Goal: Information Seeking & Learning: Find contact information

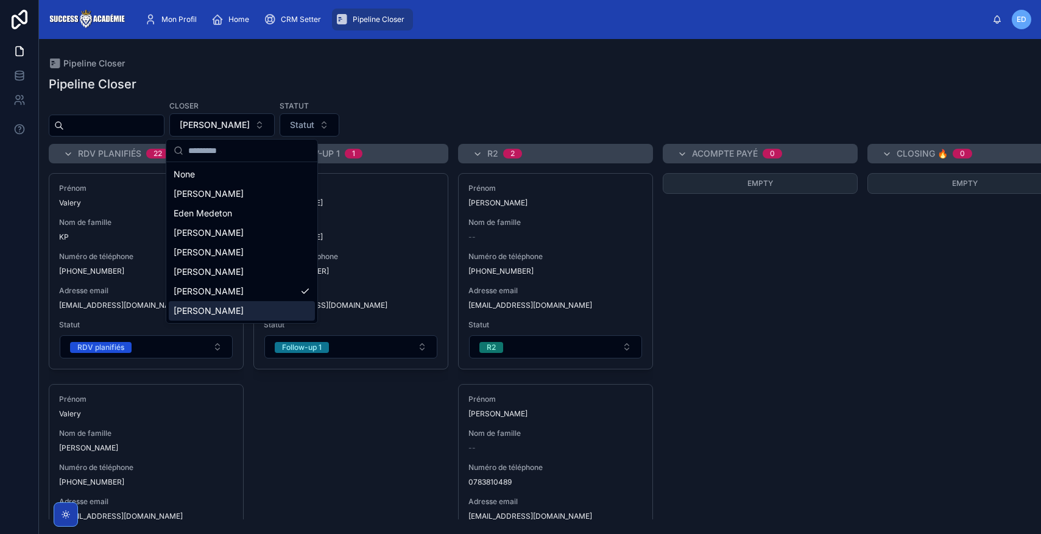
click at [458, 104] on div "Closer [PERSON_NAME] Statut Statut" at bounding box center [540, 118] width 1002 height 37
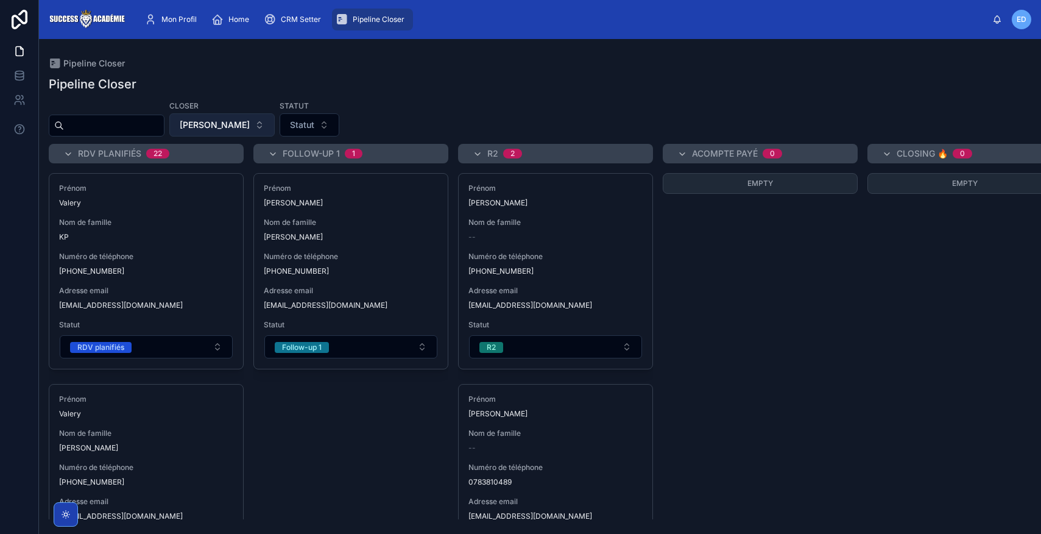
click at [275, 129] on button "[PERSON_NAME]" at bounding box center [221, 124] width 105 height 23
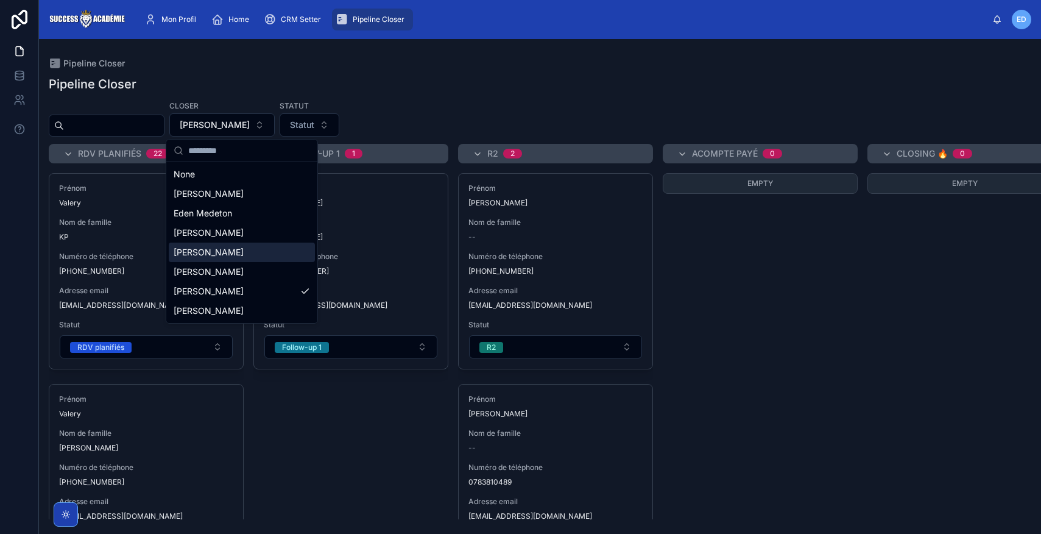
click at [227, 251] on span "[PERSON_NAME]" at bounding box center [209, 252] width 70 height 12
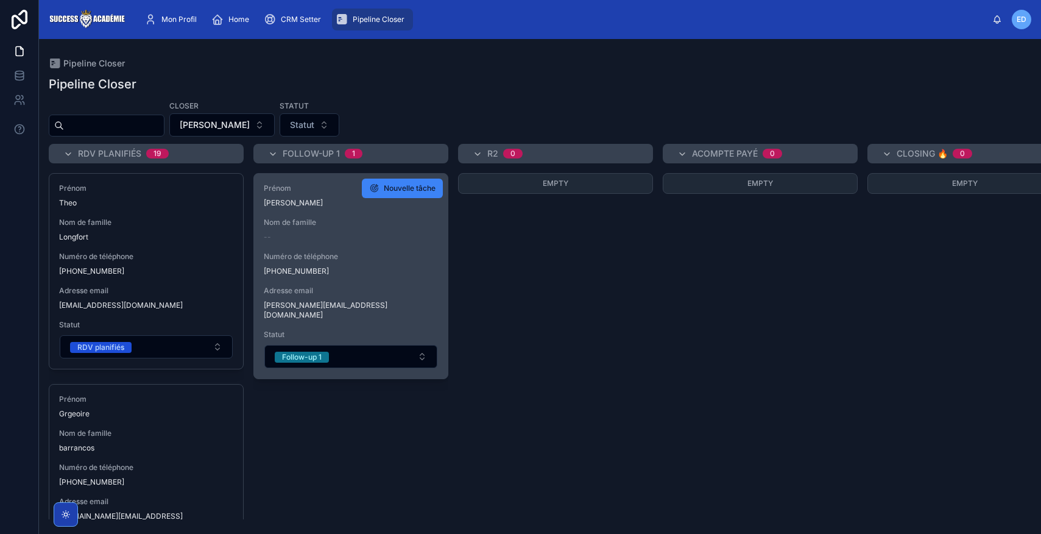
click at [411, 256] on span "Numéro de téléphone" at bounding box center [351, 257] width 174 height 10
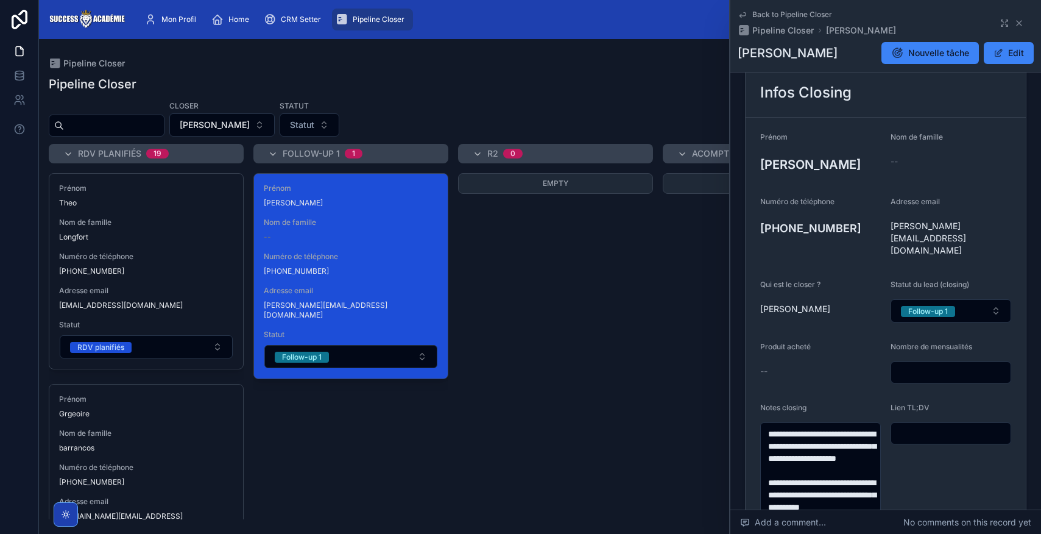
scroll to position [140, 0]
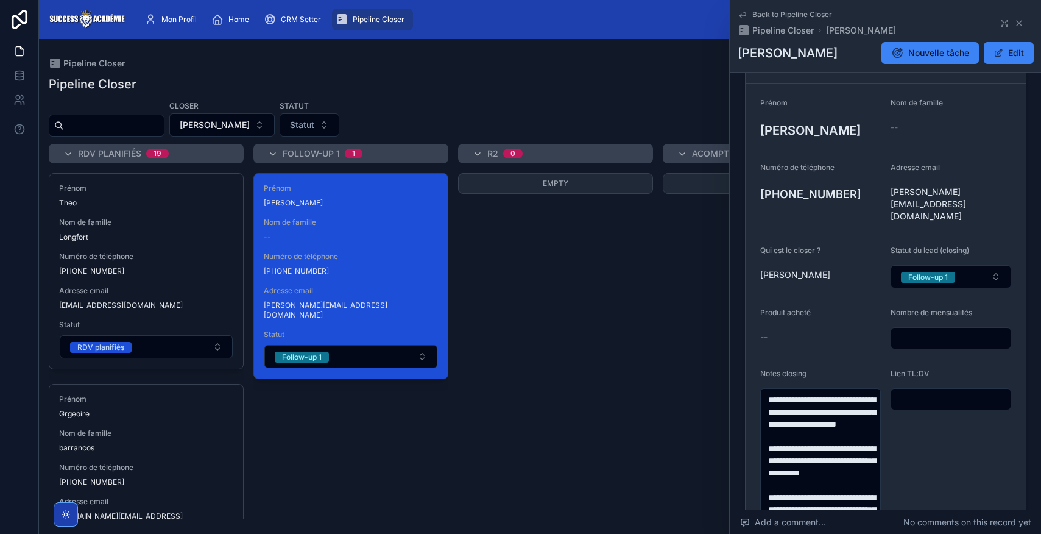
click at [1025, 25] on div "Back to Pipeline Closer Pipeline Closer [PERSON_NAME]" at bounding box center [886, 23] width 296 height 27
click at [1021, 26] on icon at bounding box center [1019, 23] width 10 height 10
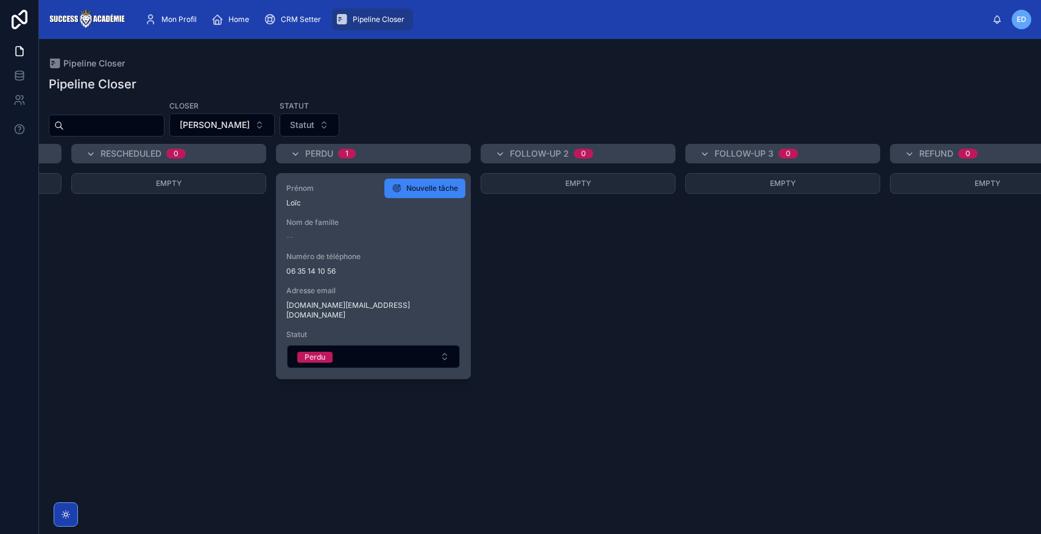
scroll to position [0, 1618]
click at [430, 258] on span "Numéro de téléphone" at bounding box center [370, 257] width 174 height 10
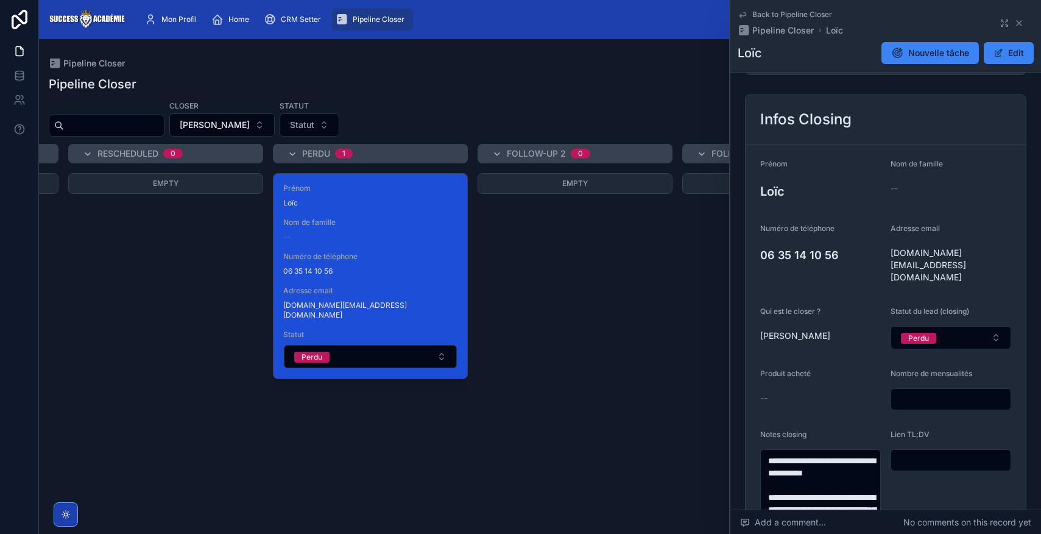
scroll to position [101, 0]
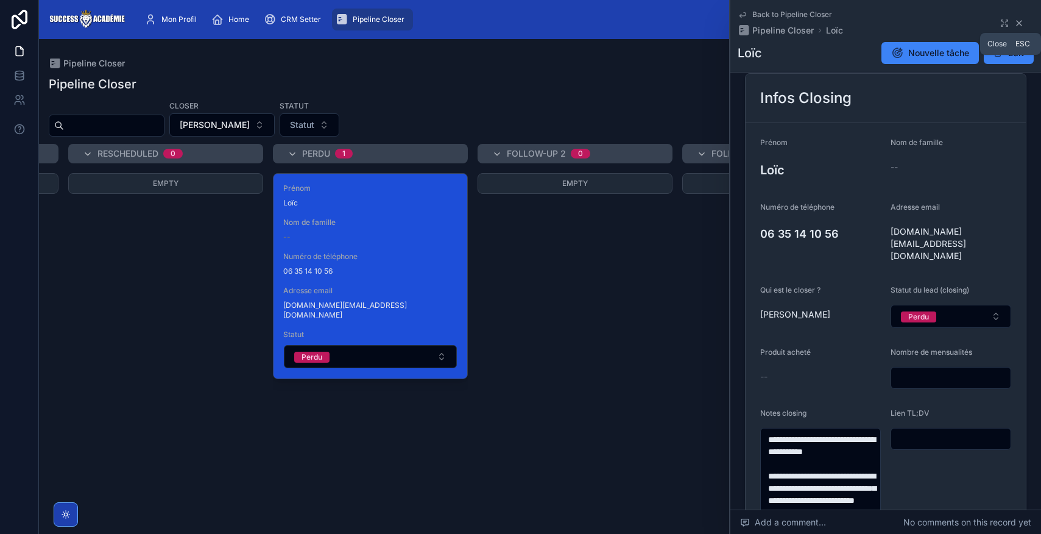
click at [1019, 27] on icon at bounding box center [1019, 23] width 10 height 10
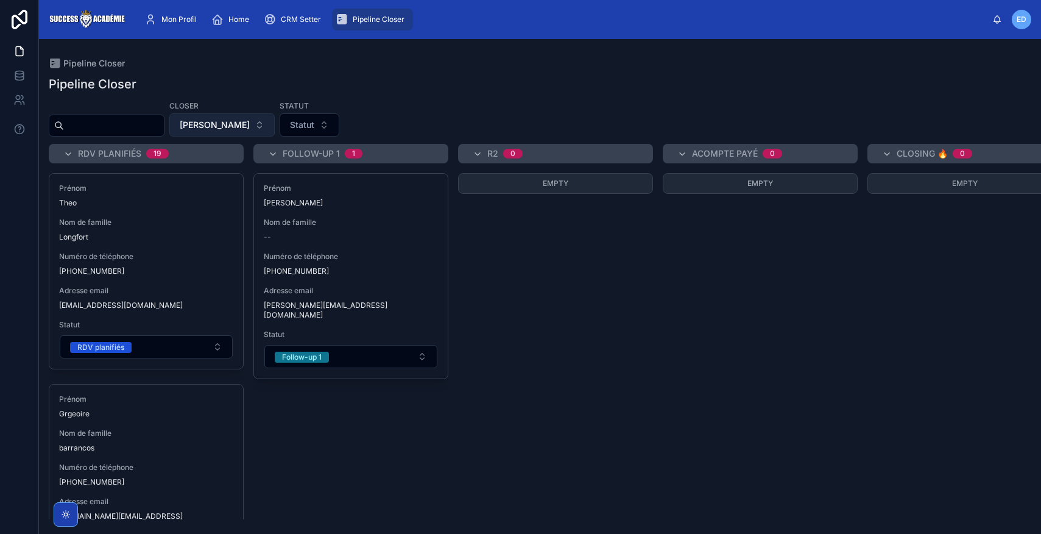
click at [250, 119] on span "[PERSON_NAME]" at bounding box center [215, 125] width 70 height 12
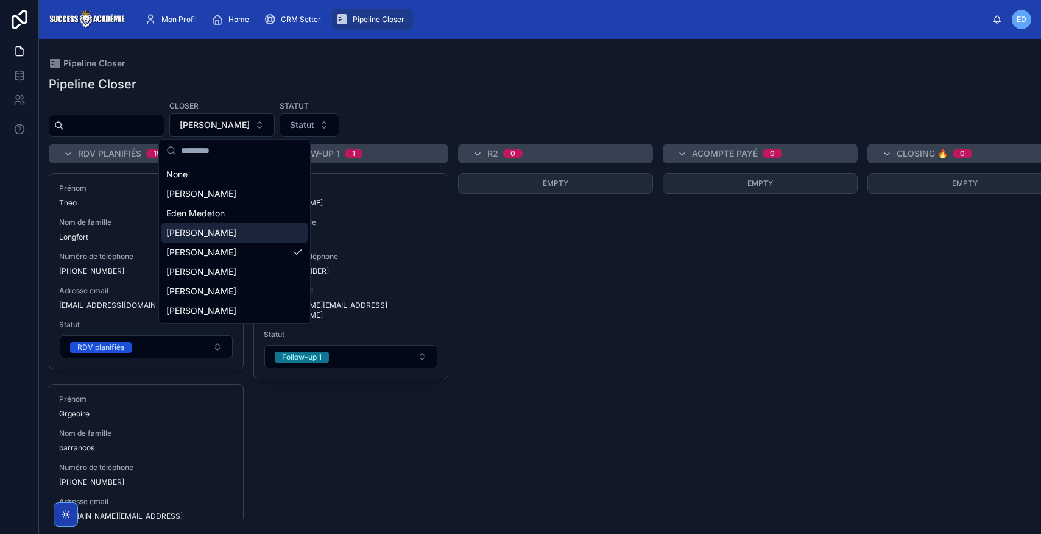
click at [225, 233] on span "[PERSON_NAME]" at bounding box center [201, 233] width 70 height 12
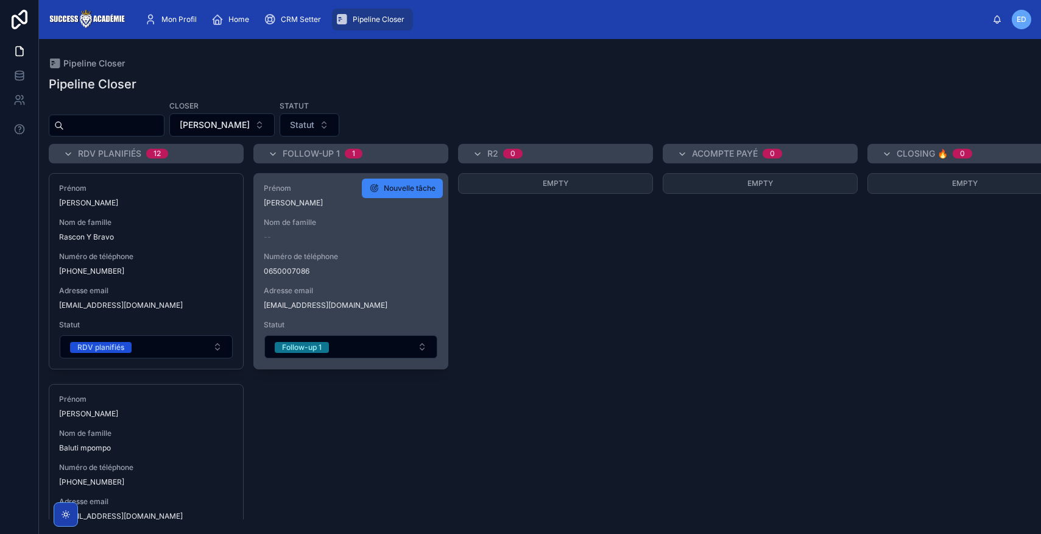
click at [383, 245] on div "Prénom [PERSON_NAME] de famille -- Numéro de téléphone [PHONE_NUMBER] Adresse e…" at bounding box center [351, 271] width 194 height 195
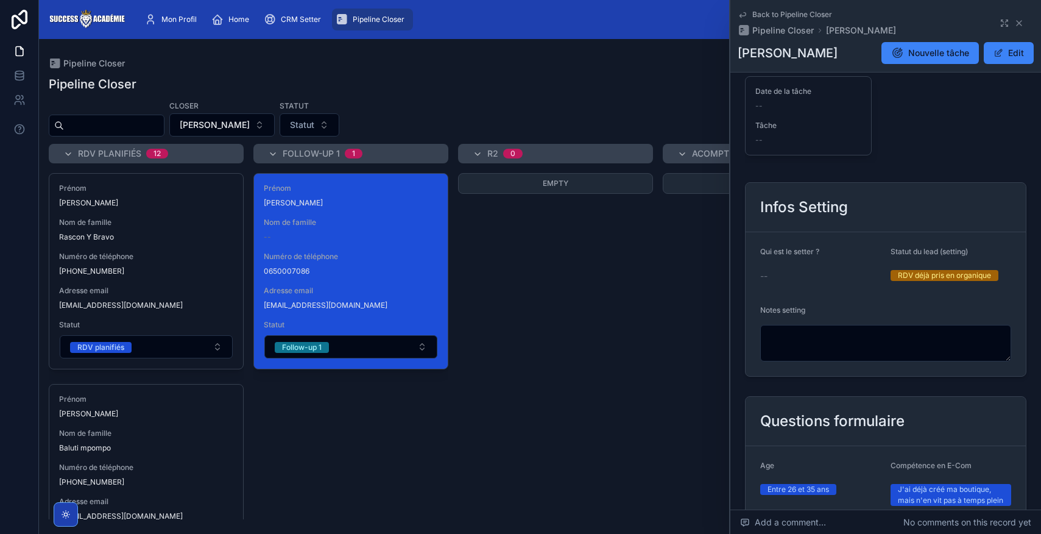
scroll to position [656, 0]
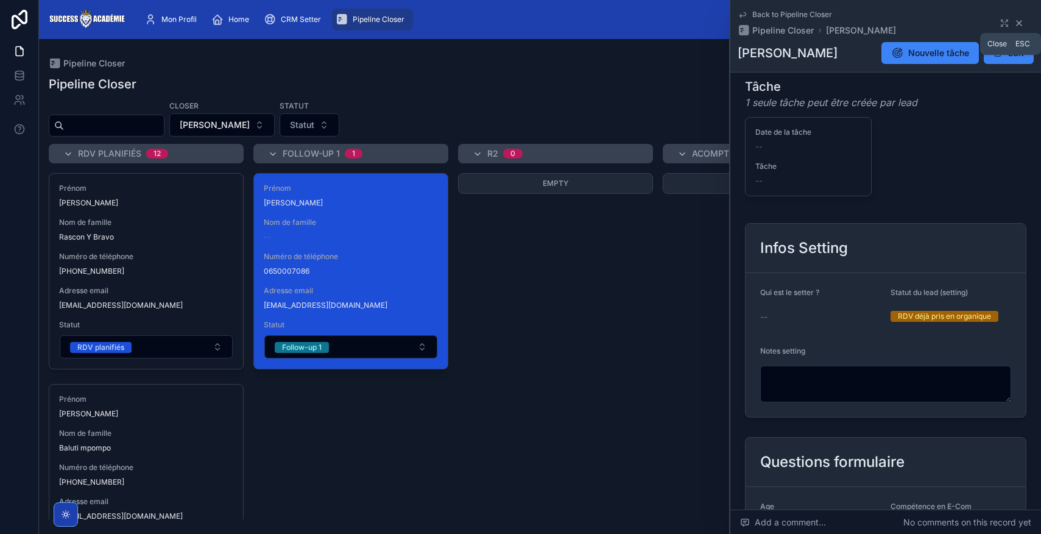
click at [1022, 24] on icon at bounding box center [1019, 23] width 10 height 10
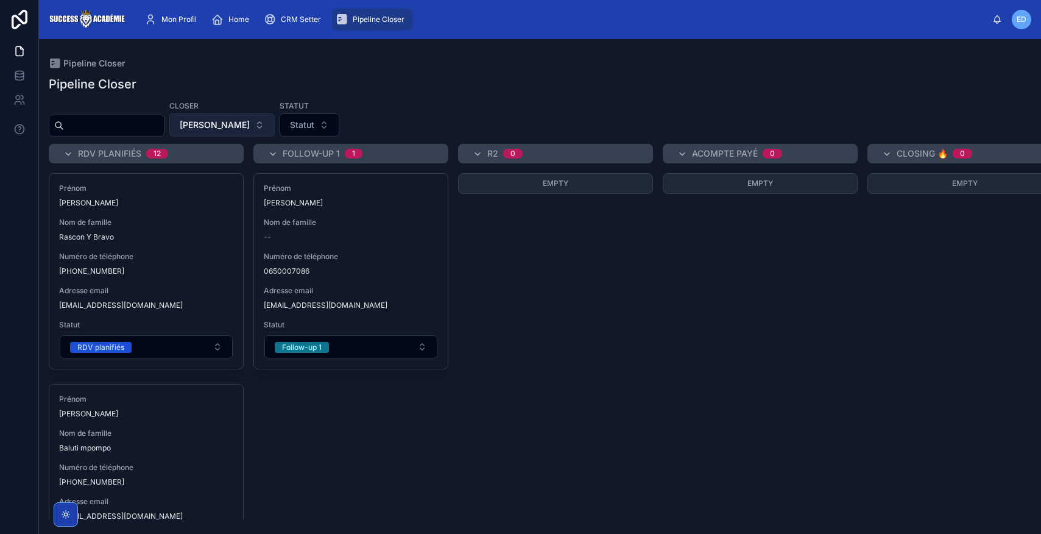
click at [250, 130] on span "[PERSON_NAME]" at bounding box center [215, 125] width 70 height 12
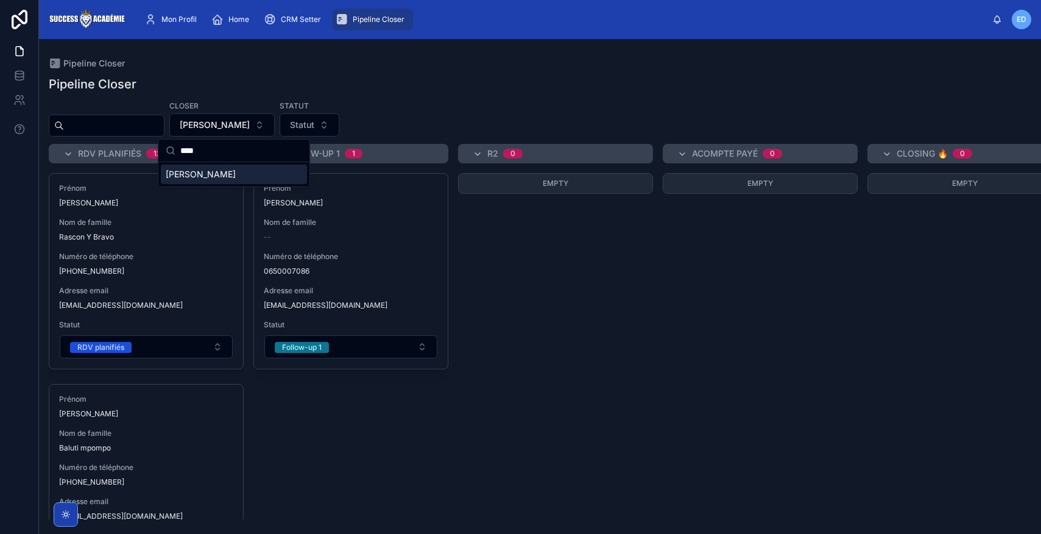
type input "****"
click at [217, 172] on span "[PERSON_NAME]" at bounding box center [201, 174] width 70 height 12
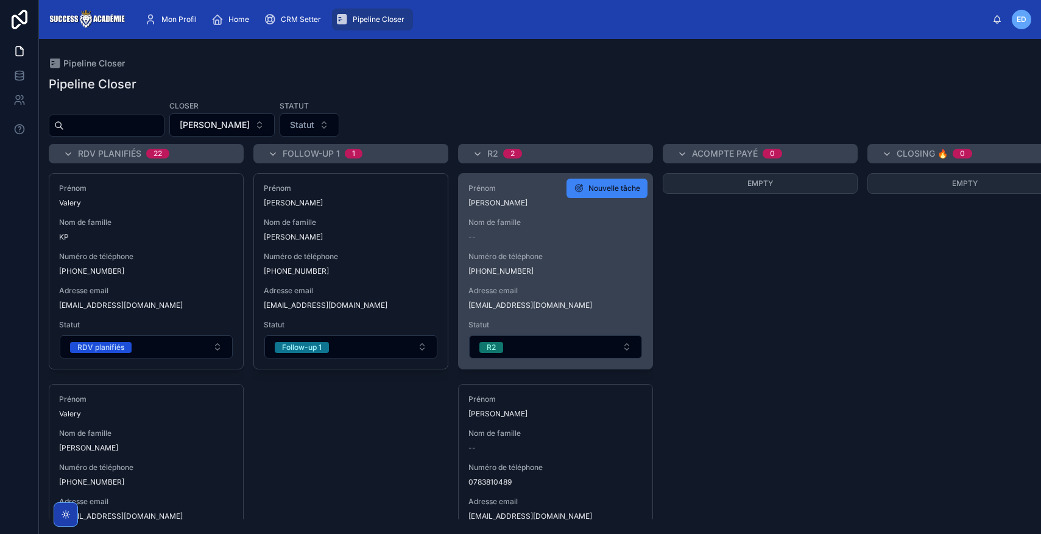
scroll to position [71, 0]
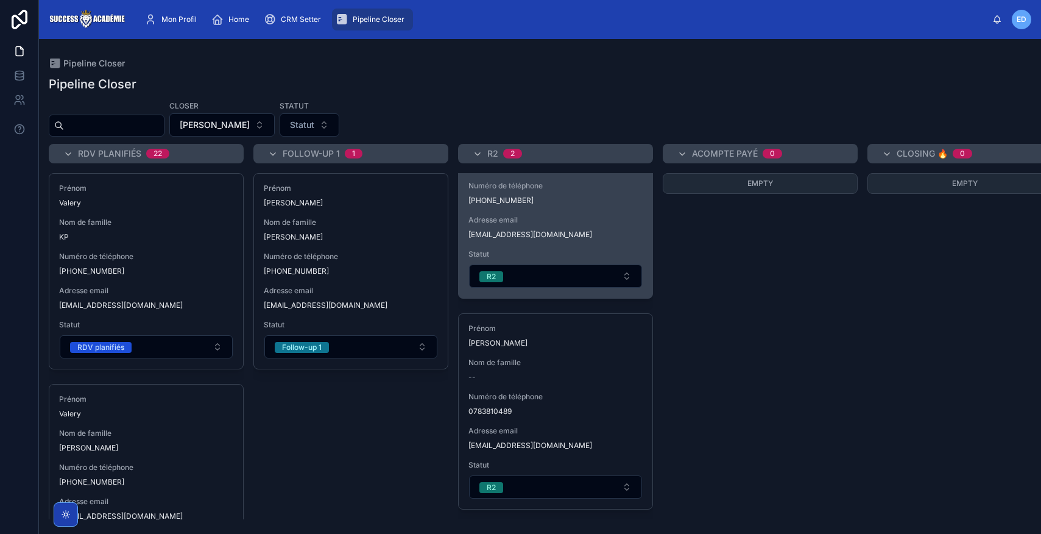
click at [598, 238] on span "[EMAIL_ADDRESS][DOMAIN_NAME]" at bounding box center [556, 235] width 174 height 10
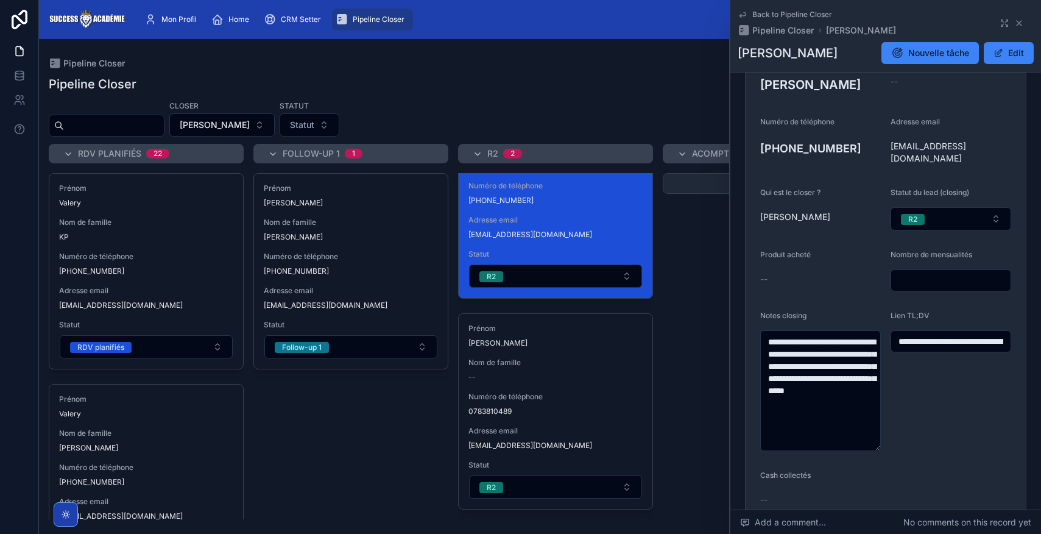
scroll to position [283, 0]
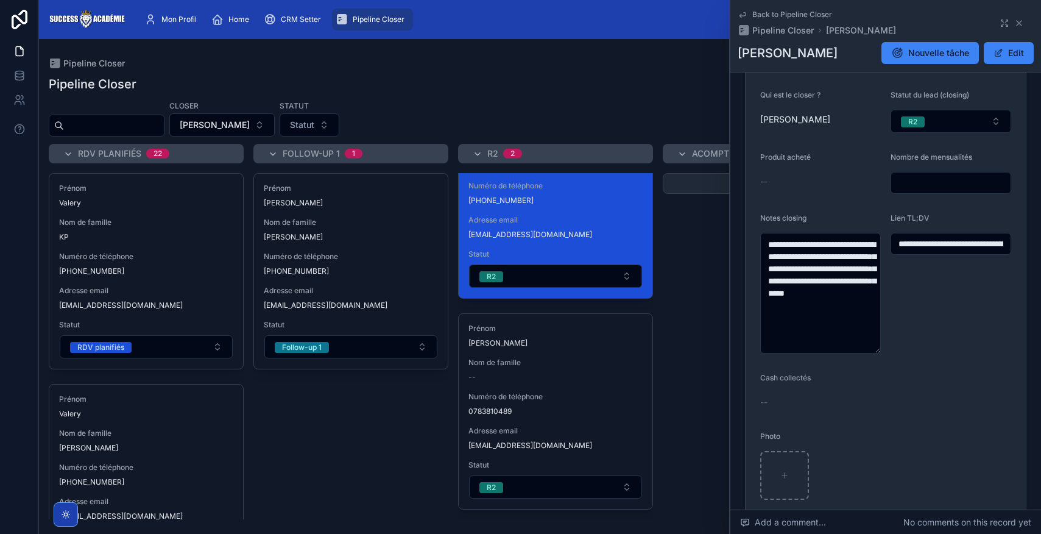
click at [670, 270] on div "Empty" at bounding box center [760, 346] width 195 height 346
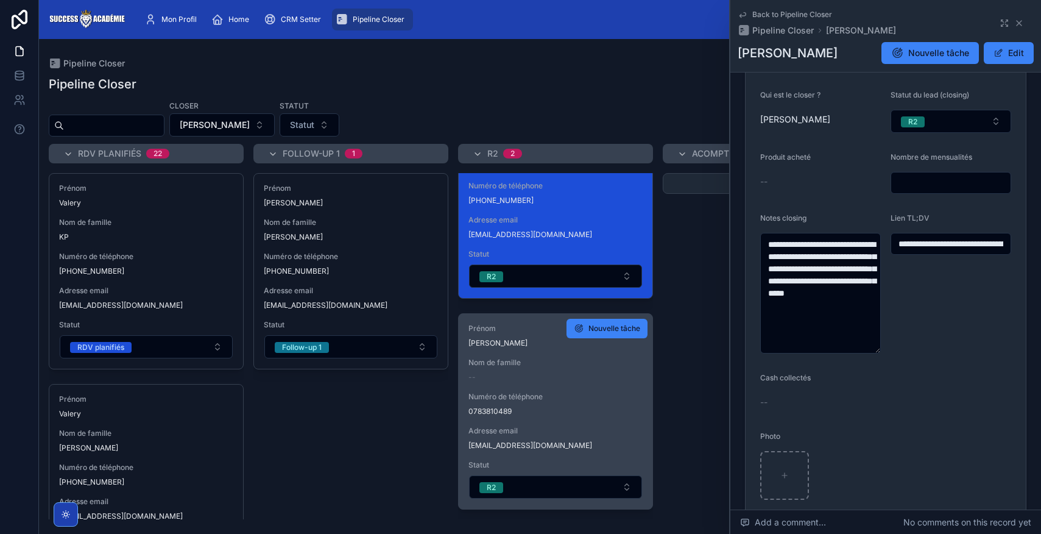
click at [596, 377] on div "--" at bounding box center [556, 377] width 174 height 10
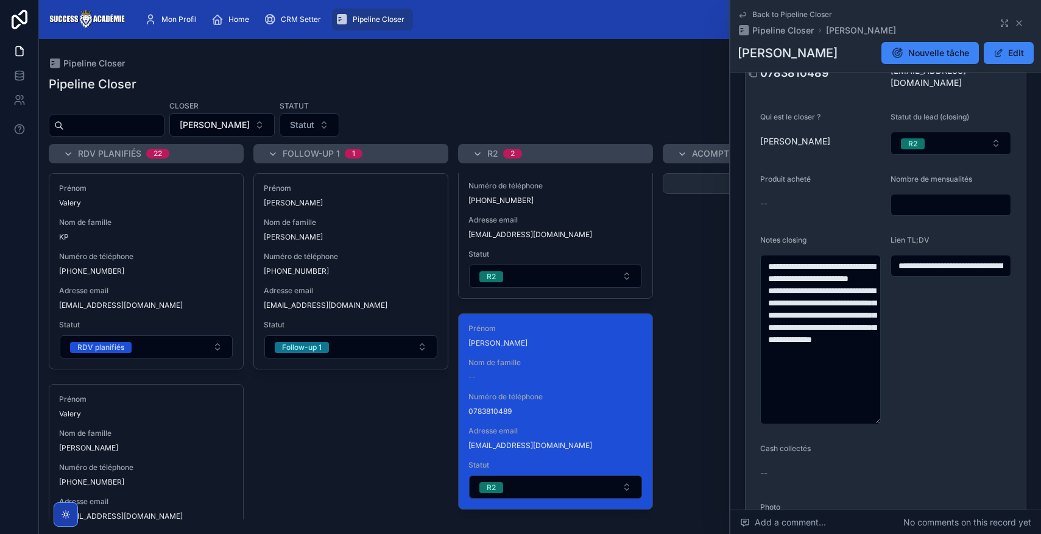
scroll to position [278, 0]
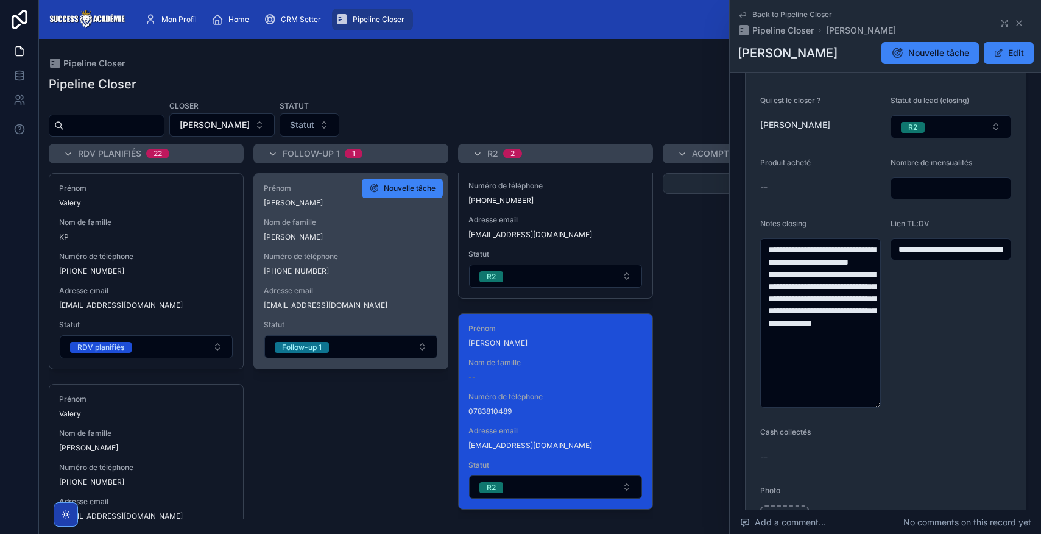
click at [377, 304] on span "[EMAIL_ADDRESS][DOMAIN_NAME]" at bounding box center [351, 305] width 174 height 10
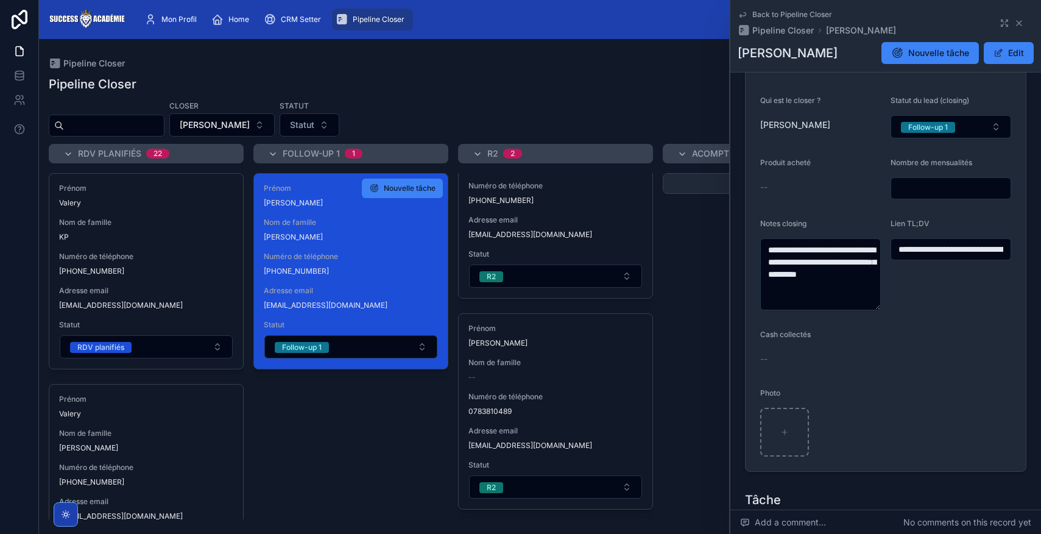
type textarea "**********"
type input "**********"
click at [421, 283] on div "Prénom [PERSON_NAME] Nom de famille [PERSON_NAME] Numéro de téléphone [PHONE_NU…" at bounding box center [351, 271] width 194 height 195
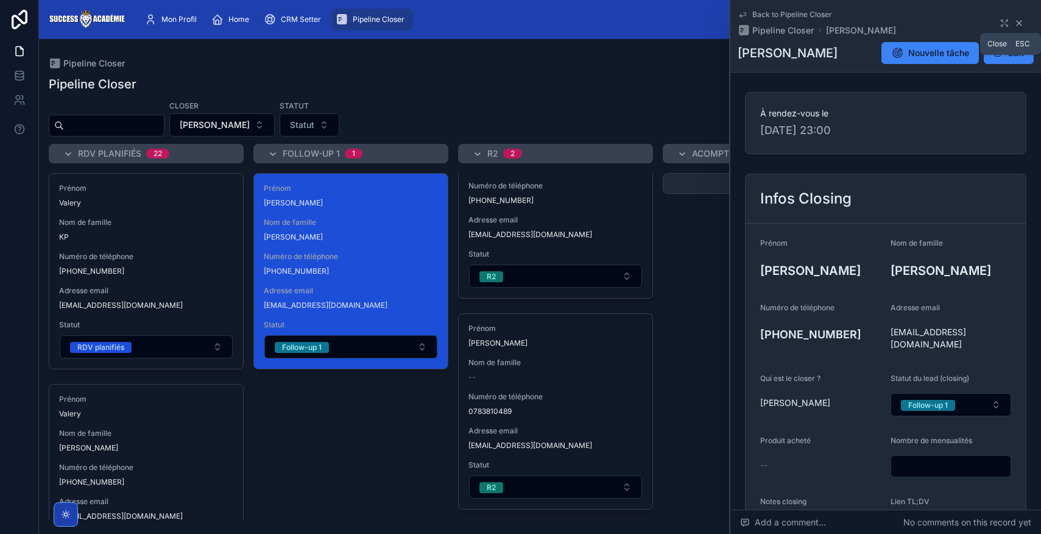
click at [1021, 26] on icon at bounding box center [1019, 23] width 10 height 10
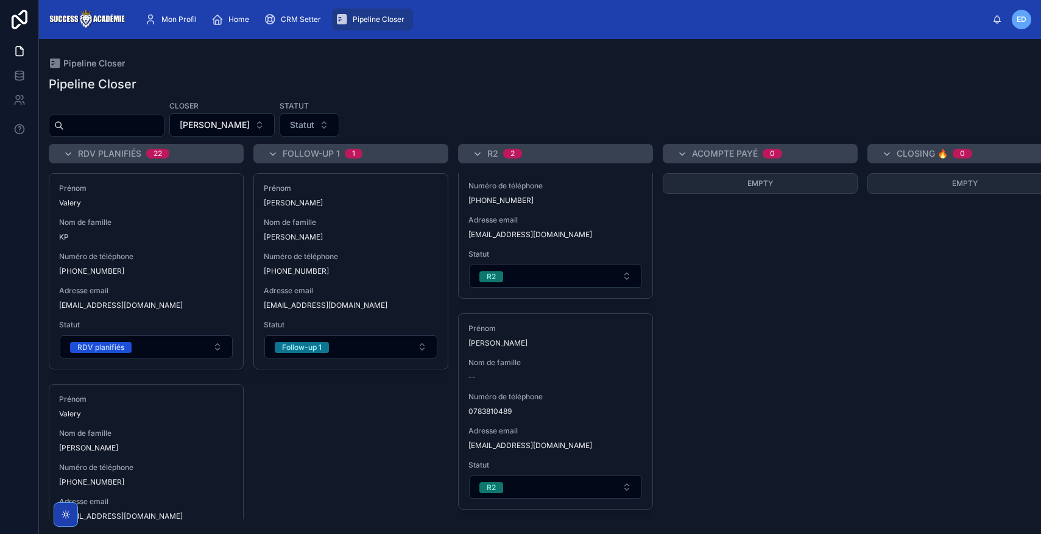
click at [706, 96] on div "Pipeline Closer Closer [PERSON_NAME] Statut Statut RDV planifiés 22 Prénom Vale…" at bounding box center [540, 293] width 1002 height 451
click at [339, 122] on button "Statut" at bounding box center [310, 124] width 60 height 23
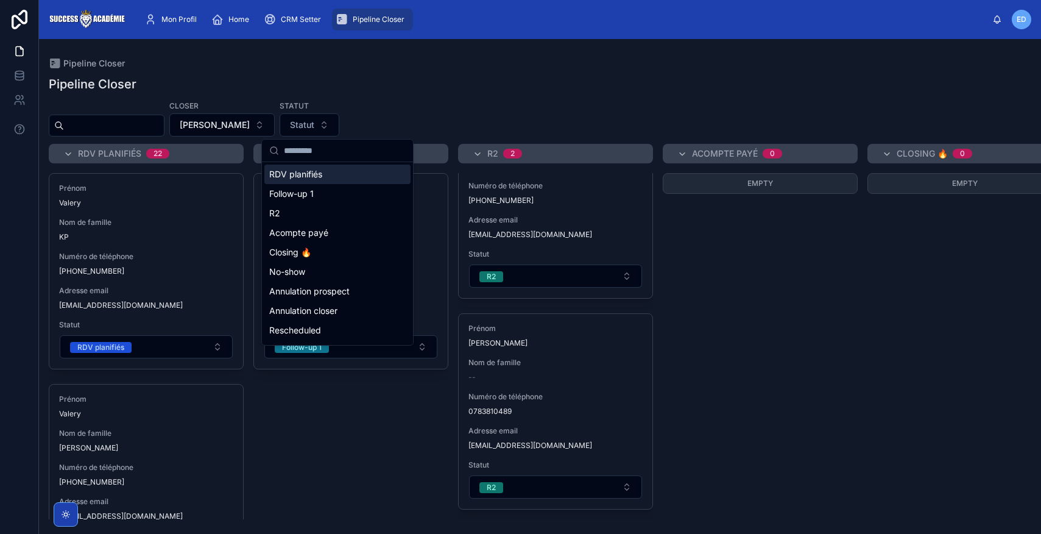
click at [450, 124] on div "Closer [PERSON_NAME] Statut Statut" at bounding box center [540, 118] width 1002 height 37
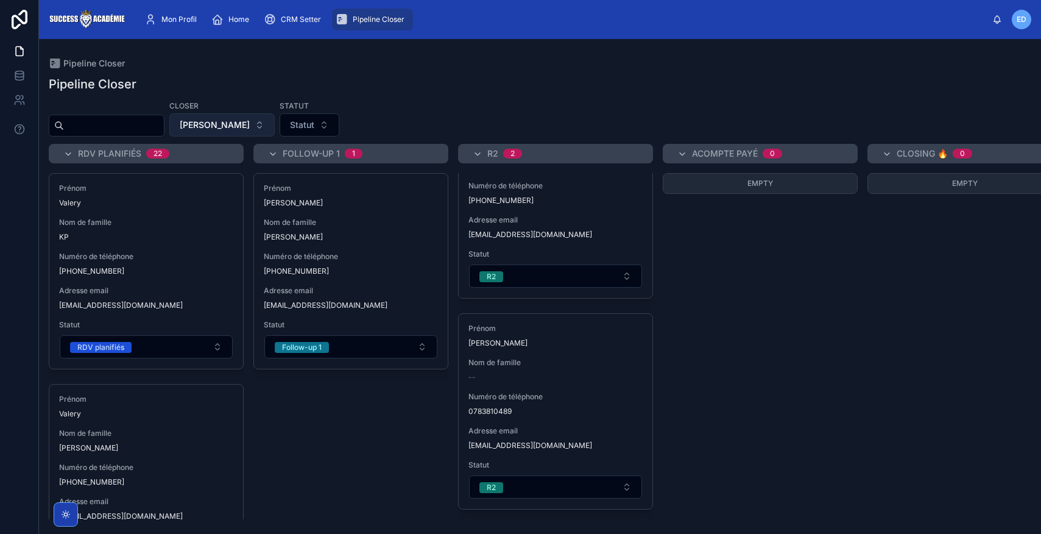
click at [275, 130] on button "[PERSON_NAME]" at bounding box center [221, 124] width 105 height 23
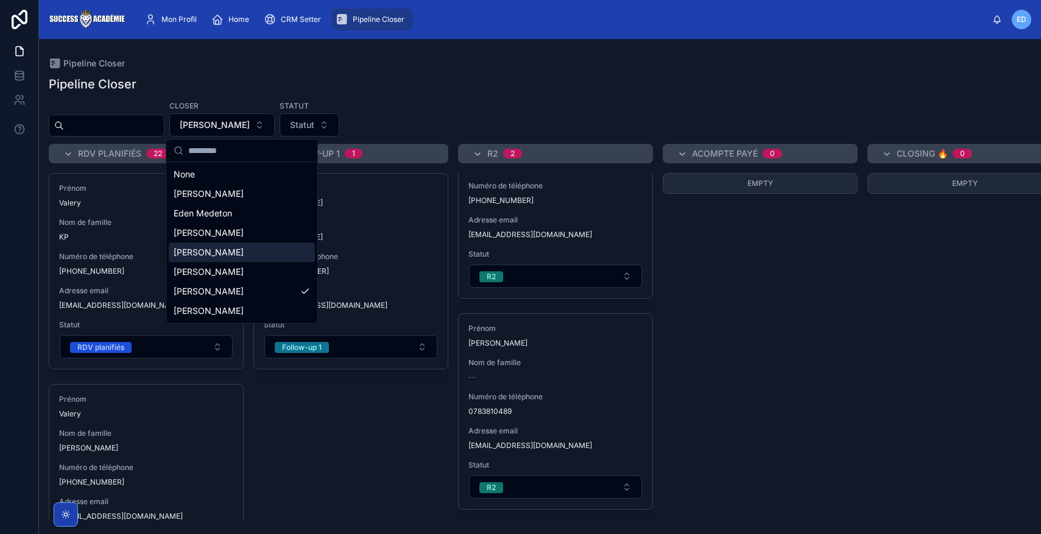
click at [227, 252] on span "[PERSON_NAME]" at bounding box center [209, 252] width 70 height 12
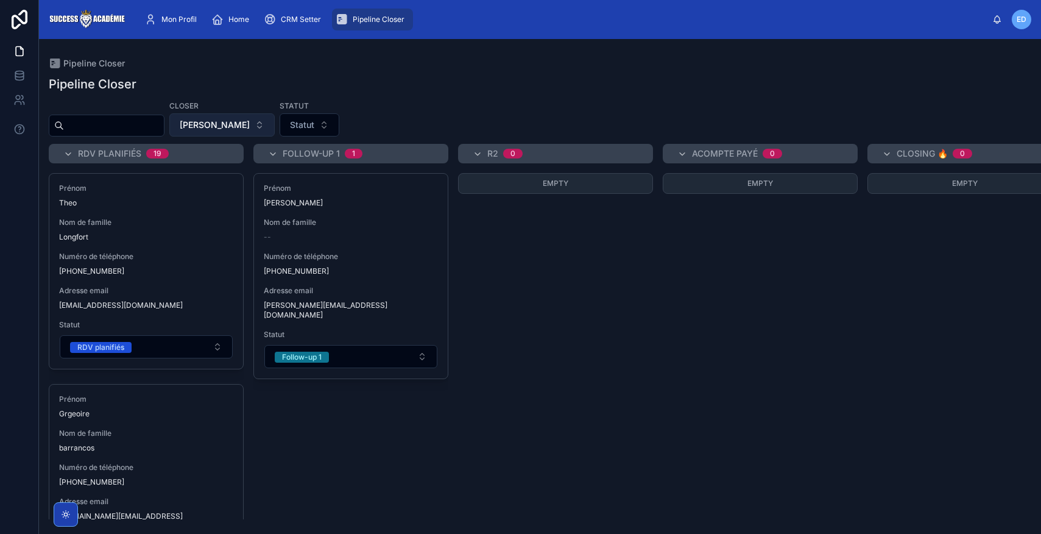
click at [275, 128] on button "[PERSON_NAME]" at bounding box center [221, 124] width 105 height 23
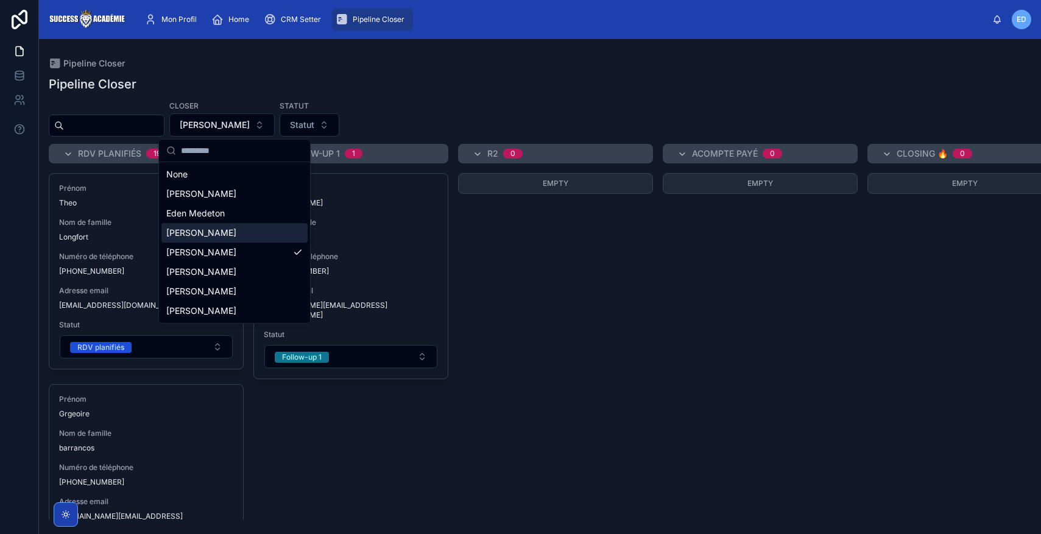
click at [216, 238] on span "[PERSON_NAME]" at bounding box center [201, 233] width 70 height 12
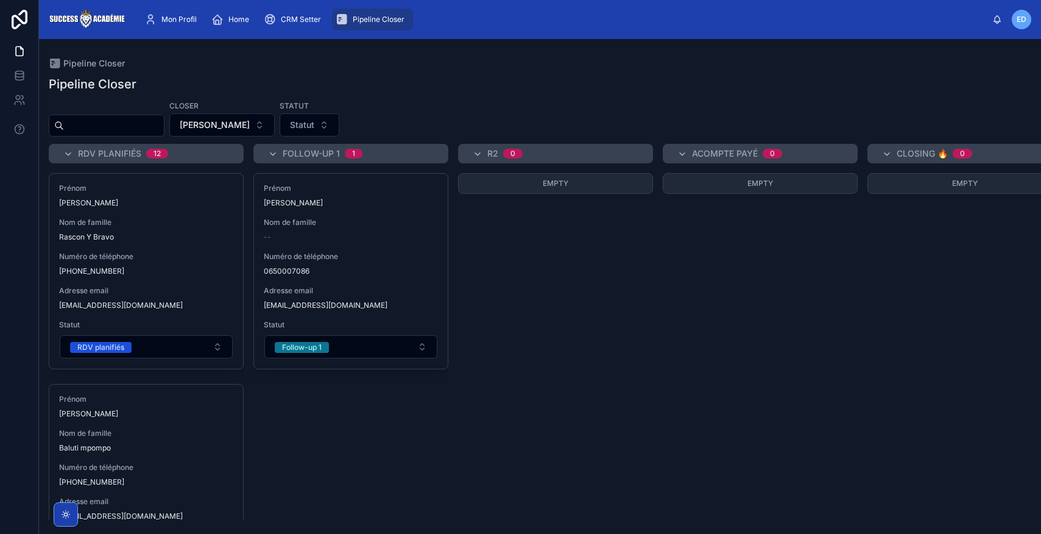
click at [646, 294] on div "Empty" at bounding box center [555, 346] width 195 height 346
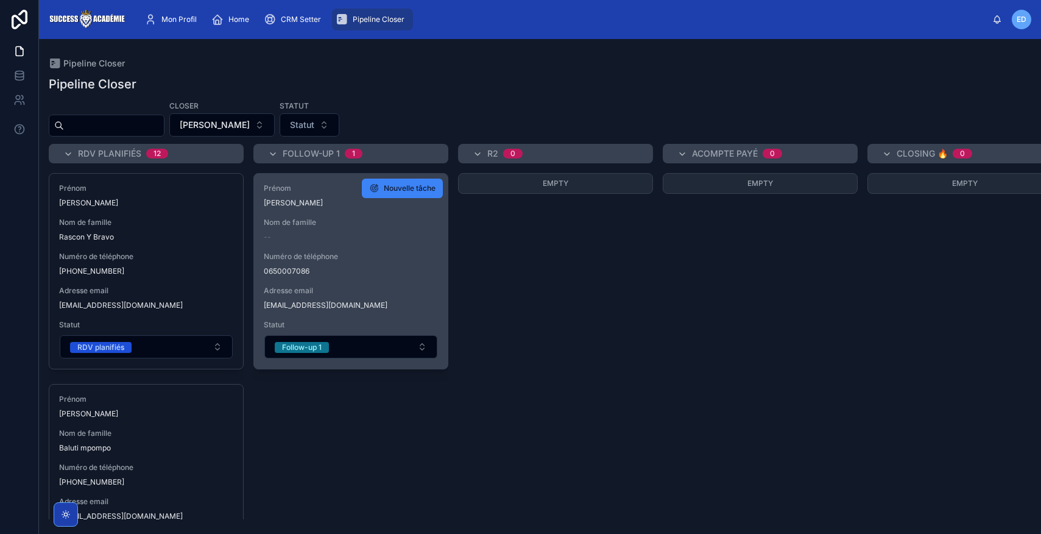
click at [428, 266] on span "0650007086" at bounding box center [351, 271] width 174 height 10
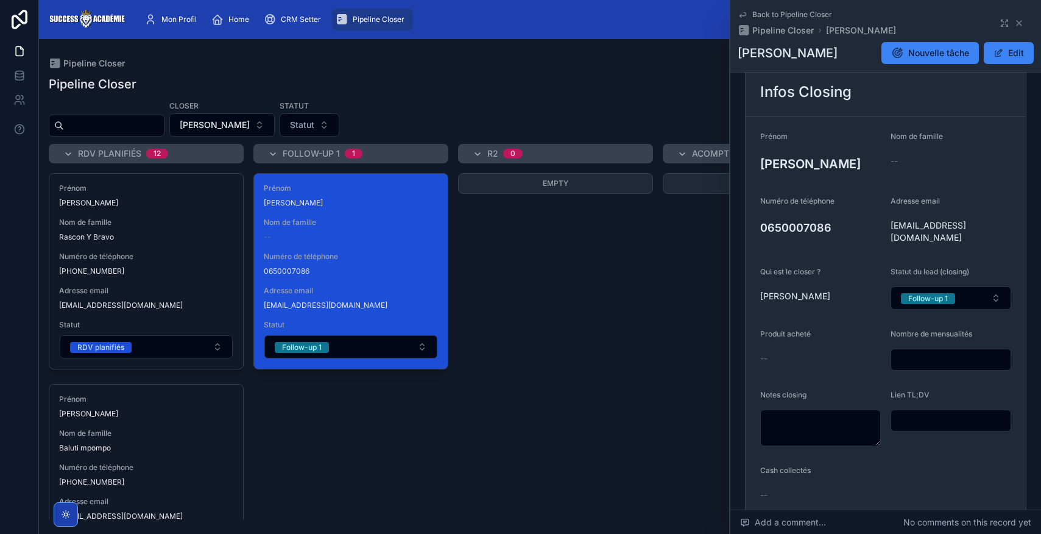
scroll to position [99, 0]
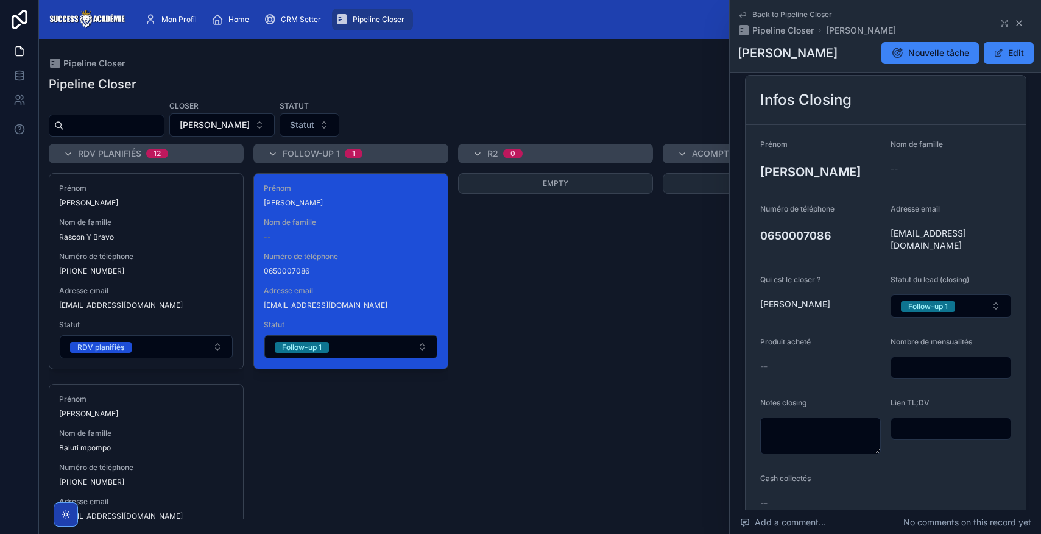
click at [1021, 27] on icon at bounding box center [1019, 23] width 10 height 10
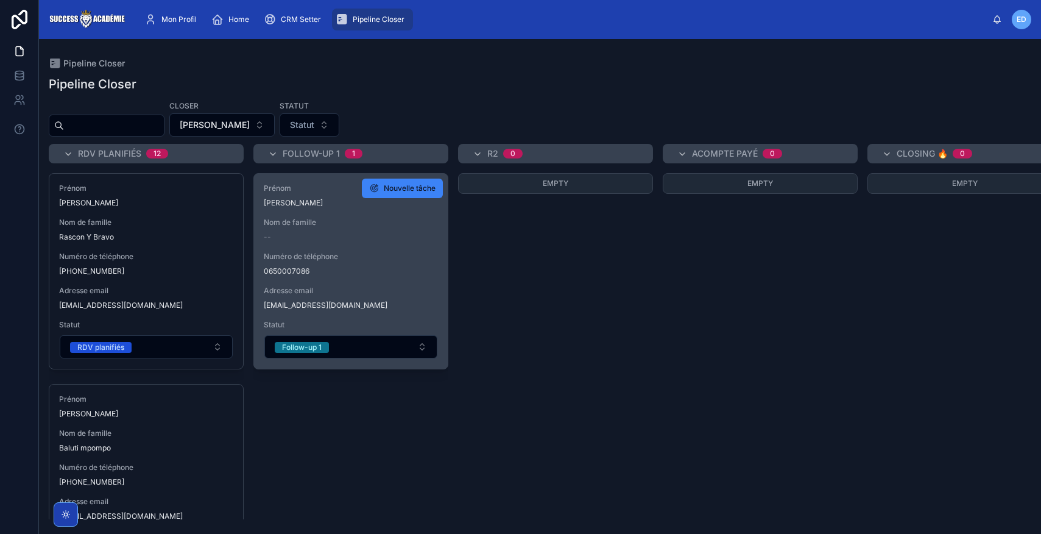
click at [358, 235] on div "--" at bounding box center [351, 237] width 174 height 10
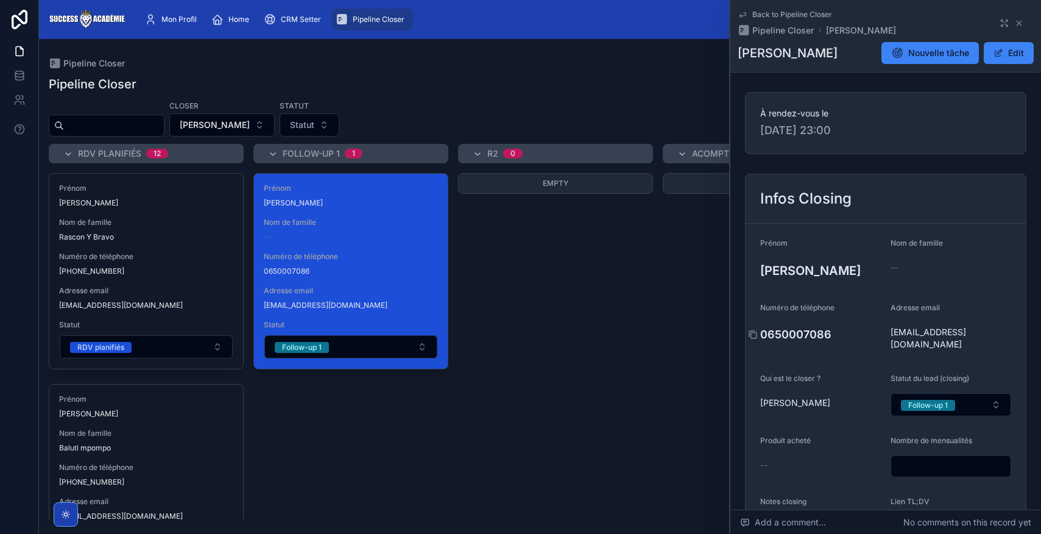
scroll to position [66, 0]
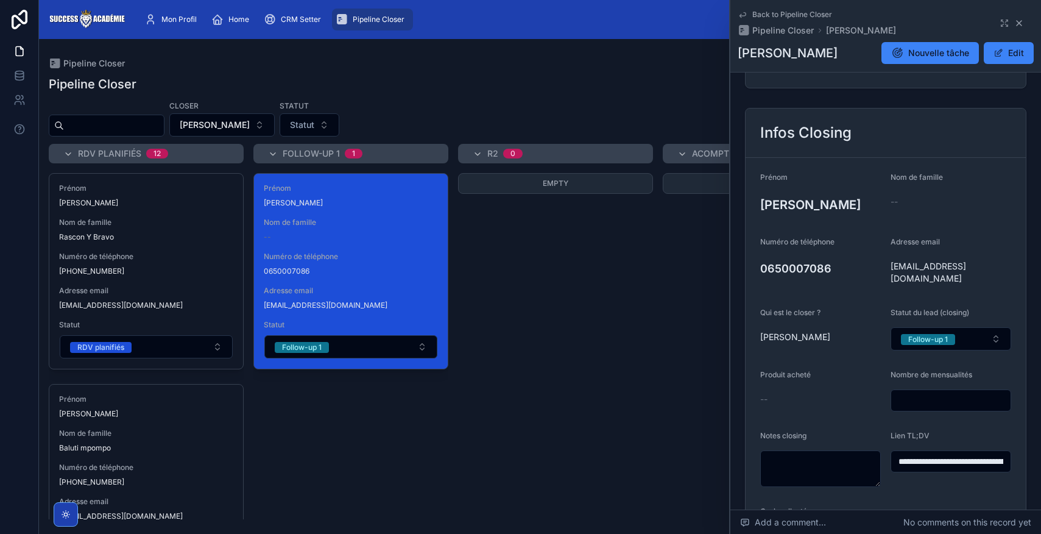
click at [1020, 25] on icon at bounding box center [1019, 23] width 10 height 10
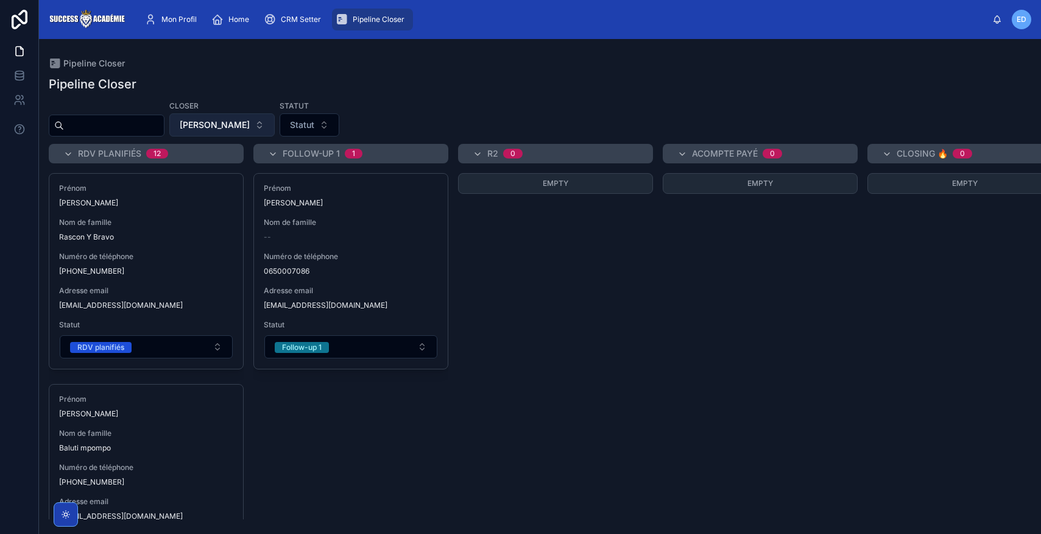
click at [270, 135] on button "[PERSON_NAME]" at bounding box center [221, 124] width 105 height 23
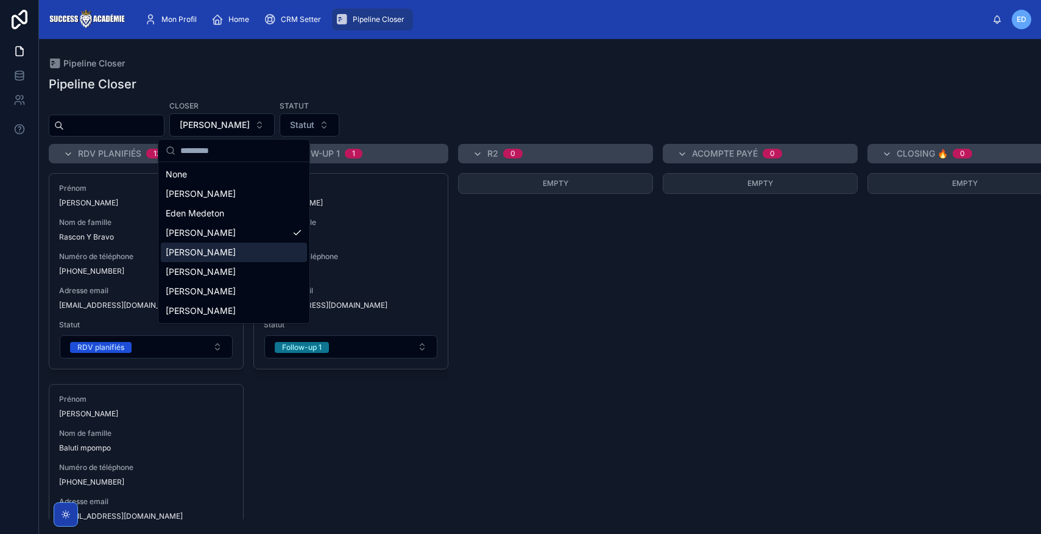
click at [232, 253] on span "[PERSON_NAME]" at bounding box center [201, 252] width 70 height 12
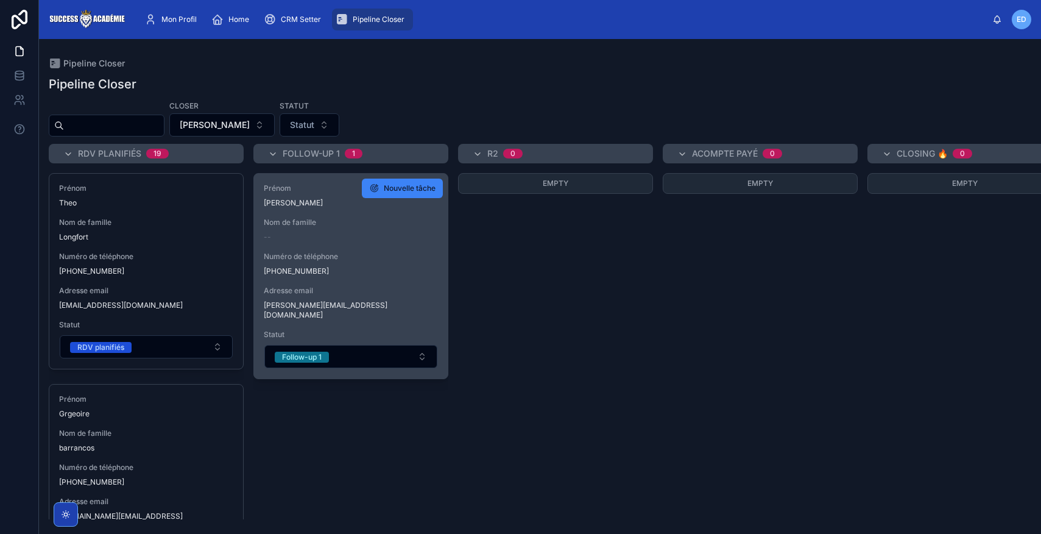
click at [412, 272] on span "[PHONE_NUMBER]" at bounding box center [351, 271] width 174 height 10
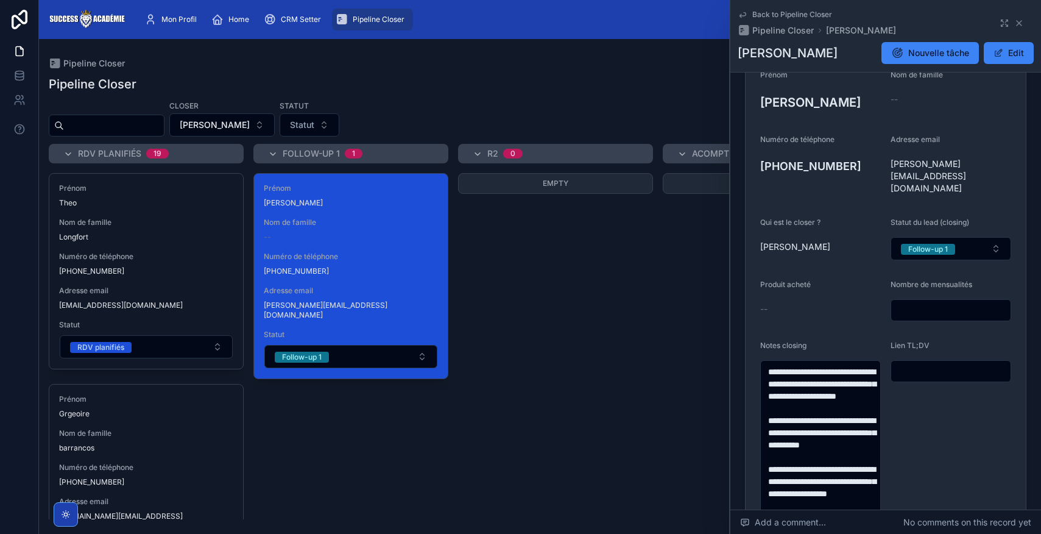
scroll to position [148, 0]
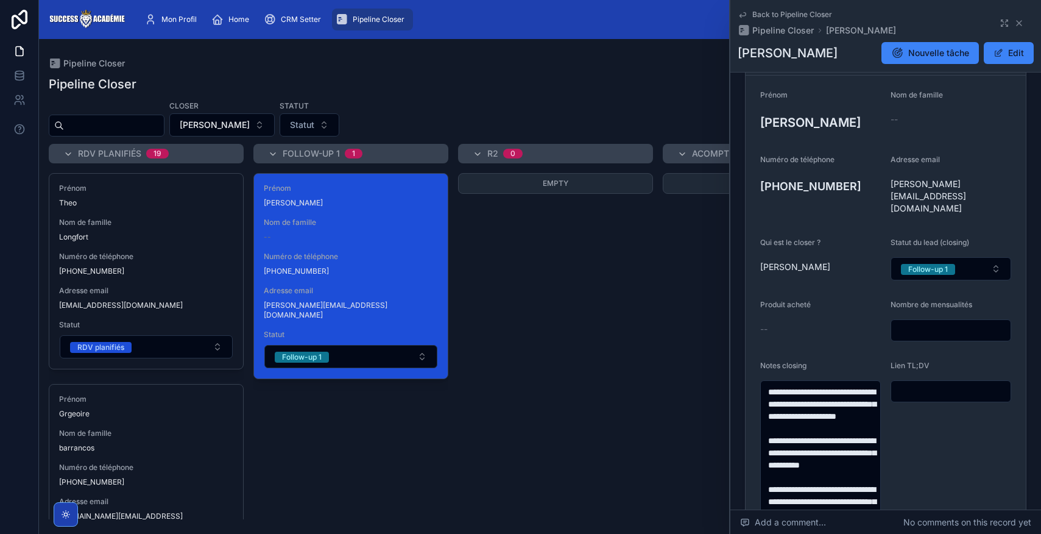
click at [1019, 22] on icon at bounding box center [1019, 23] width 5 height 5
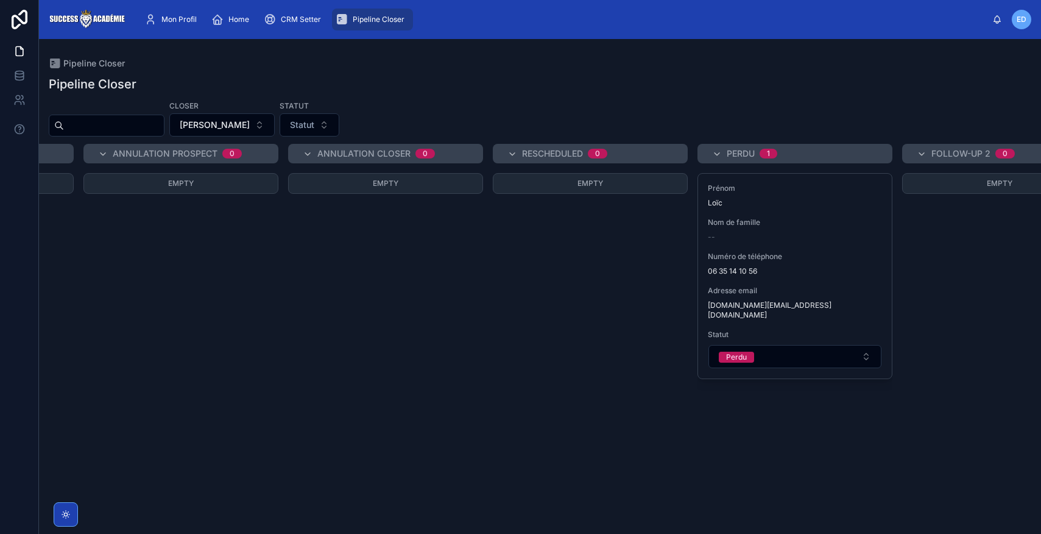
scroll to position [0, 1193]
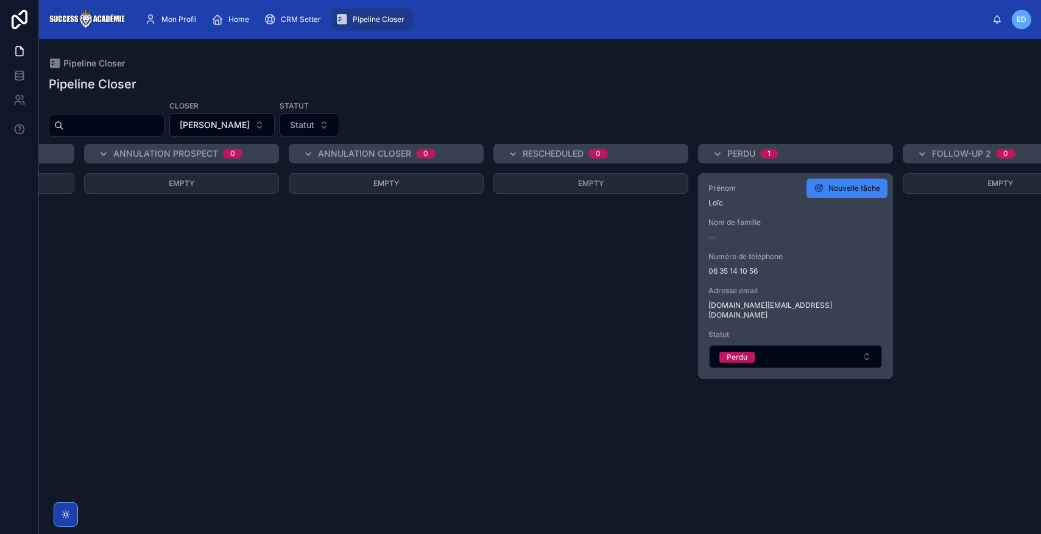
click at [815, 283] on div "Prénom [PERSON_NAME] de famille -- Numéro de téléphone [PHONE_NUMBER] Adresse e…" at bounding box center [796, 276] width 194 height 205
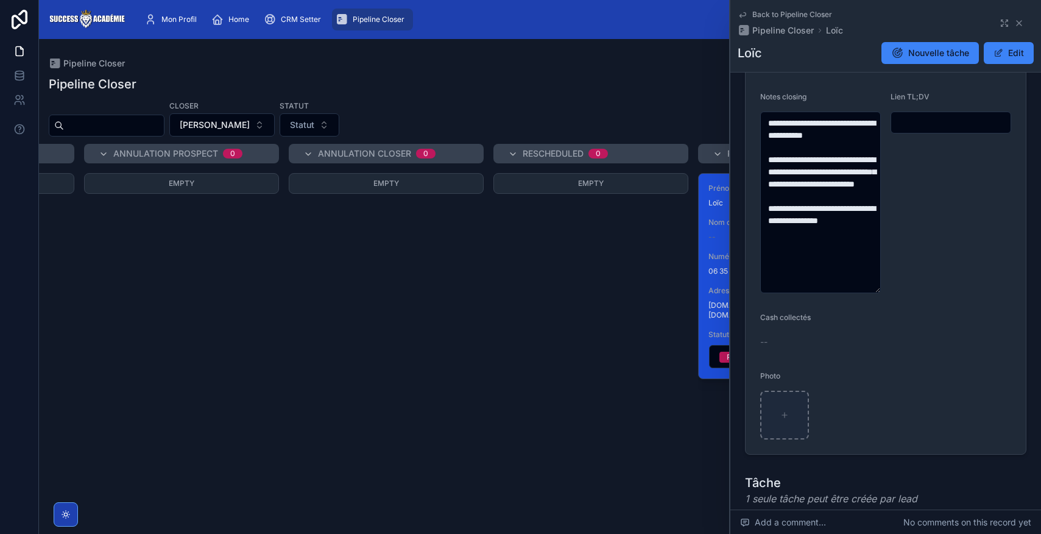
scroll to position [416, 0]
click at [1017, 24] on icon at bounding box center [1019, 23] width 10 height 10
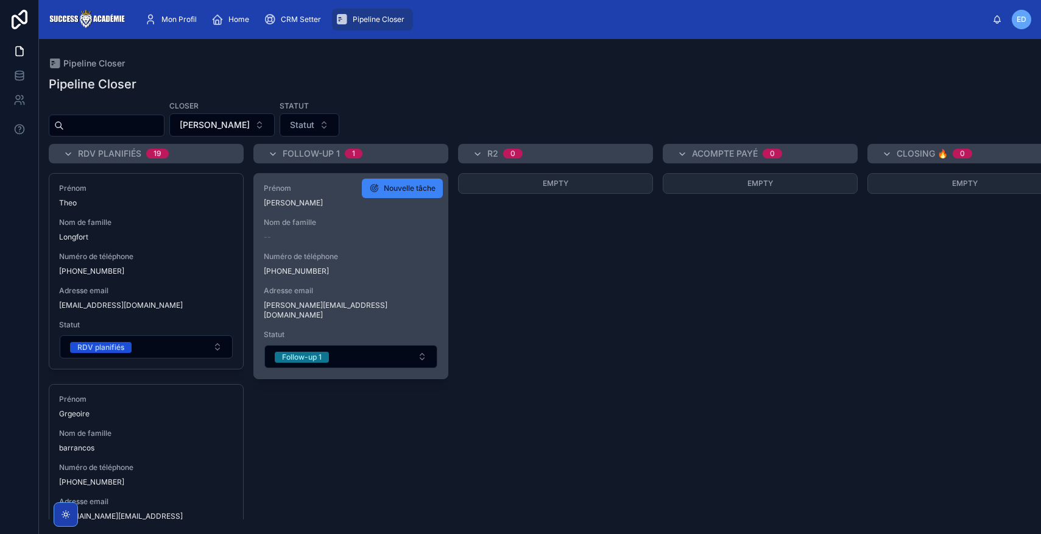
click at [406, 287] on span "Adresse email" at bounding box center [351, 291] width 174 height 10
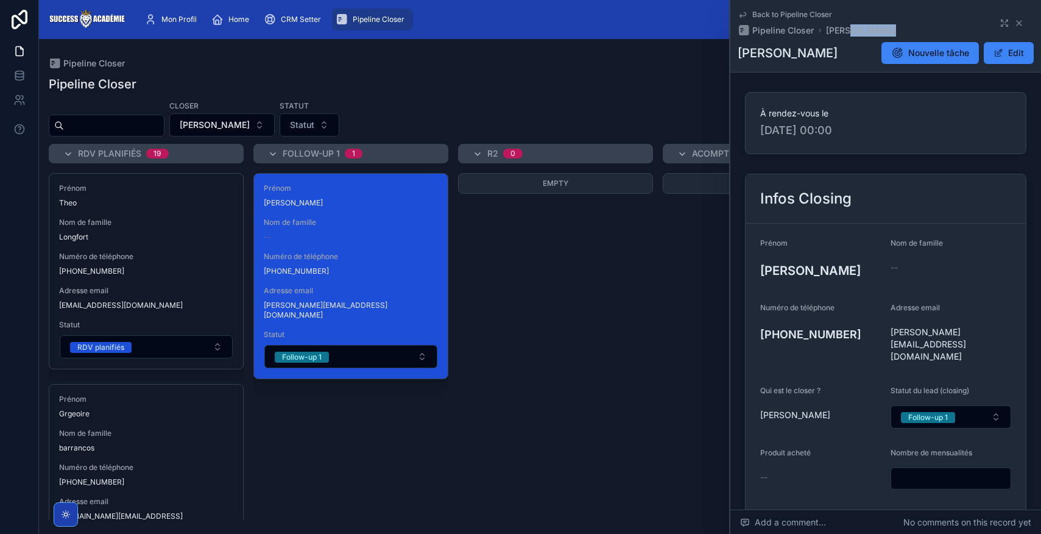
click at [1019, 29] on div "Back to Pipeline Closer Pipeline Closer [PERSON_NAME]" at bounding box center [886, 23] width 296 height 27
click at [1020, 25] on icon at bounding box center [1019, 23] width 10 height 10
